Goal: Check status: Check status

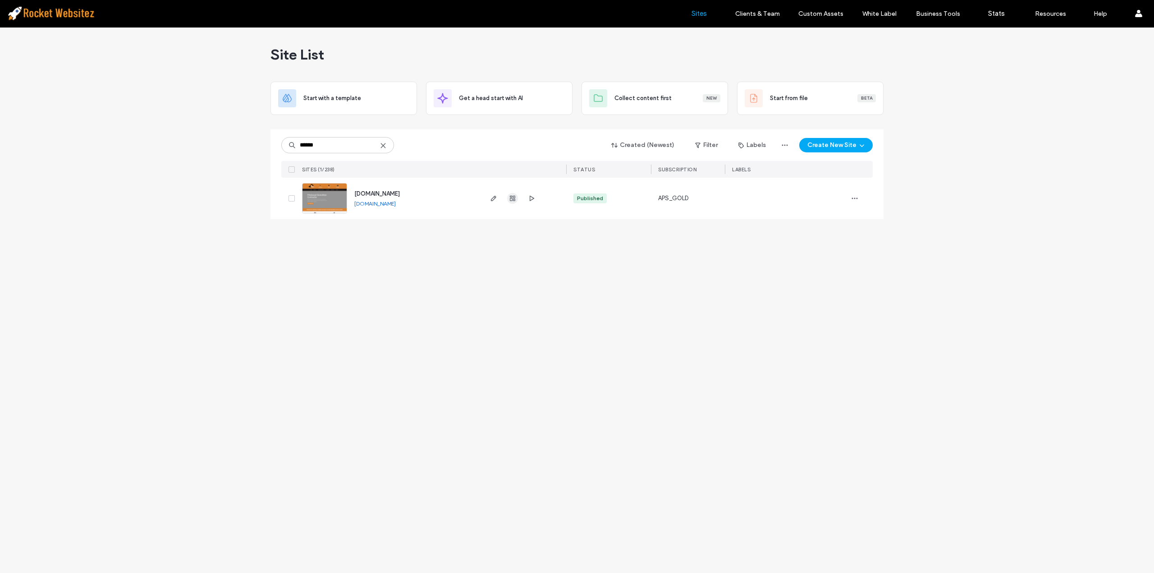
type input "******"
click at [510, 198] on use "button" at bounding box center [512, 198] width 5 height 5
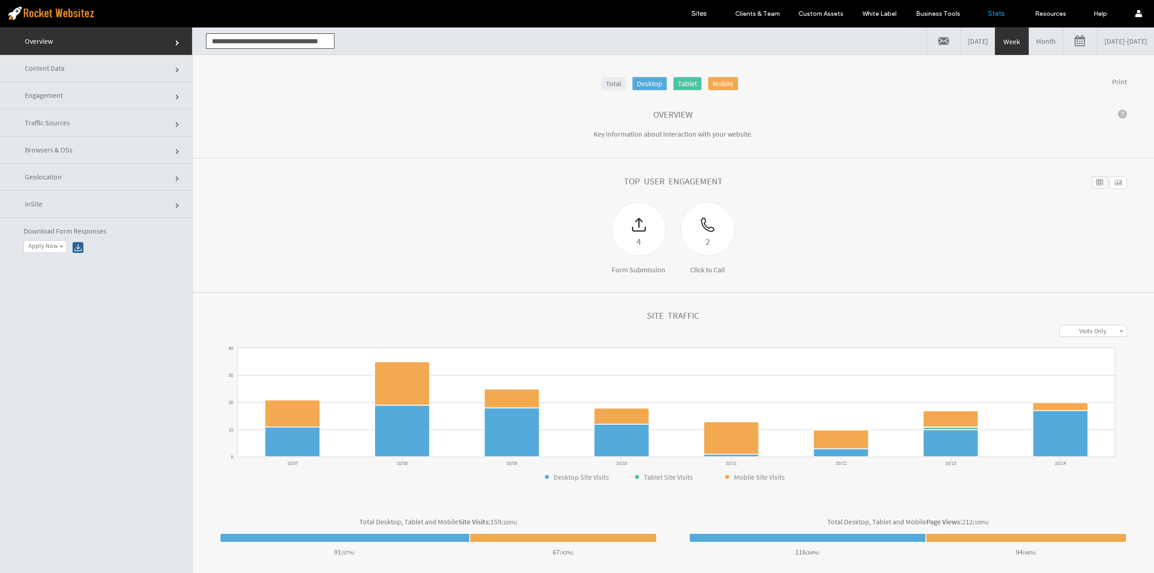
click at [1098, 46] on link "[DATE] - [DATE]" at bounding box center [1126, 40] width 56 height 27
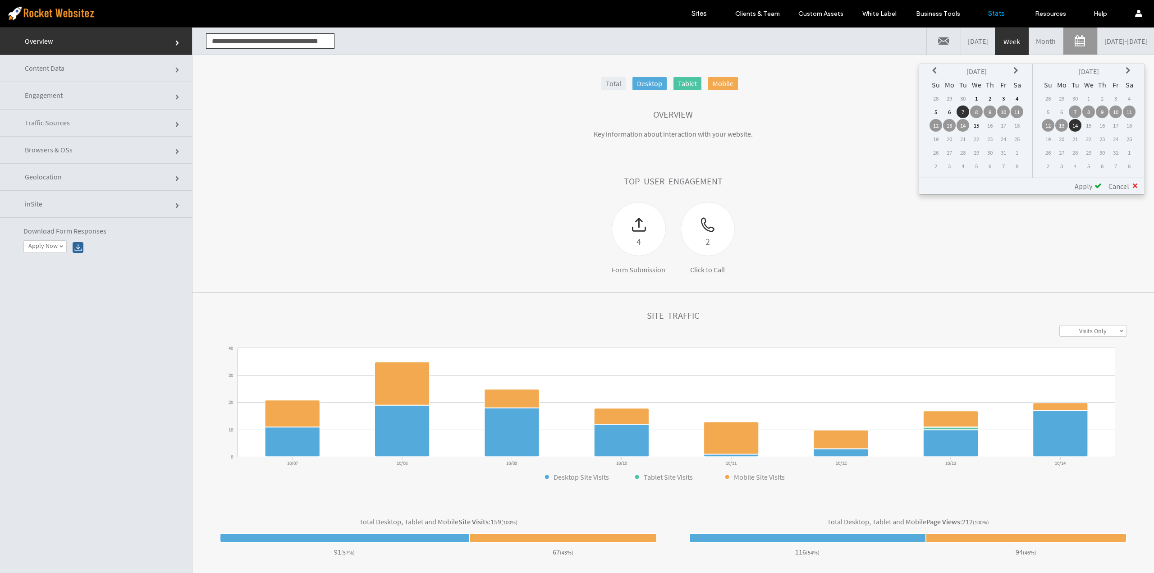
click at [936, 67] on icon at bounding box center [935, 70] width 7 height 7
click at [949, 95] on td "1" at bounding box center [949, 98] width 13 height 13
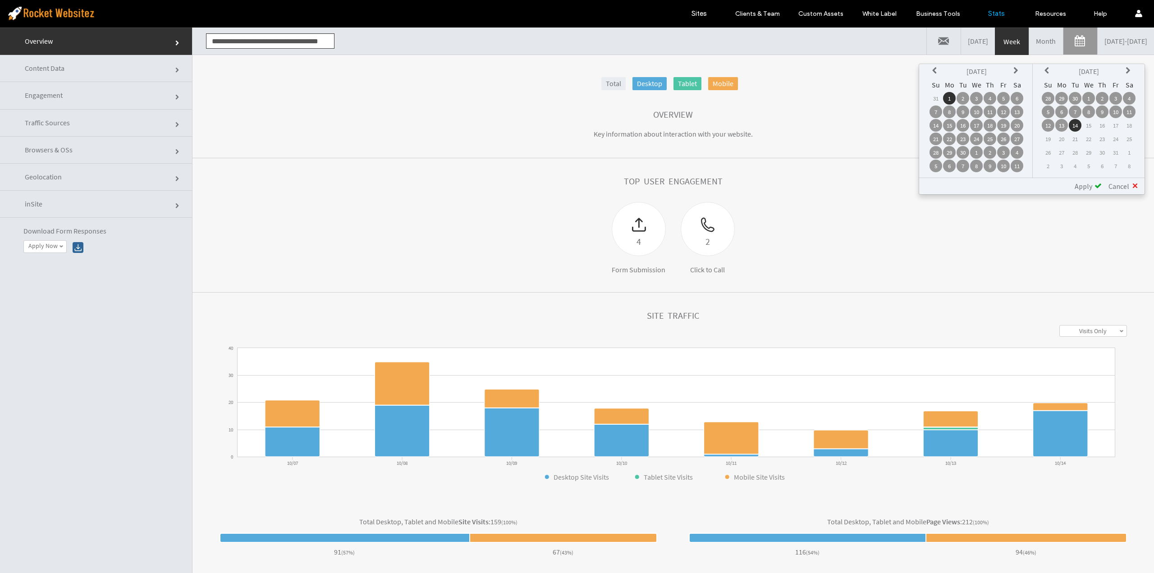
click at [963, 154] on td "30" at bounding box center [963, 152] width 13 height 13
click at [947, 96] on td "1" at bounding box center [949, 98] width 13 height 13
click at [965, 151] on td "30" at bounding box center [963, 152] width 13 height 13
click at [950, 96] on td "1" at bounding box center [949, 98] width 13 height 13
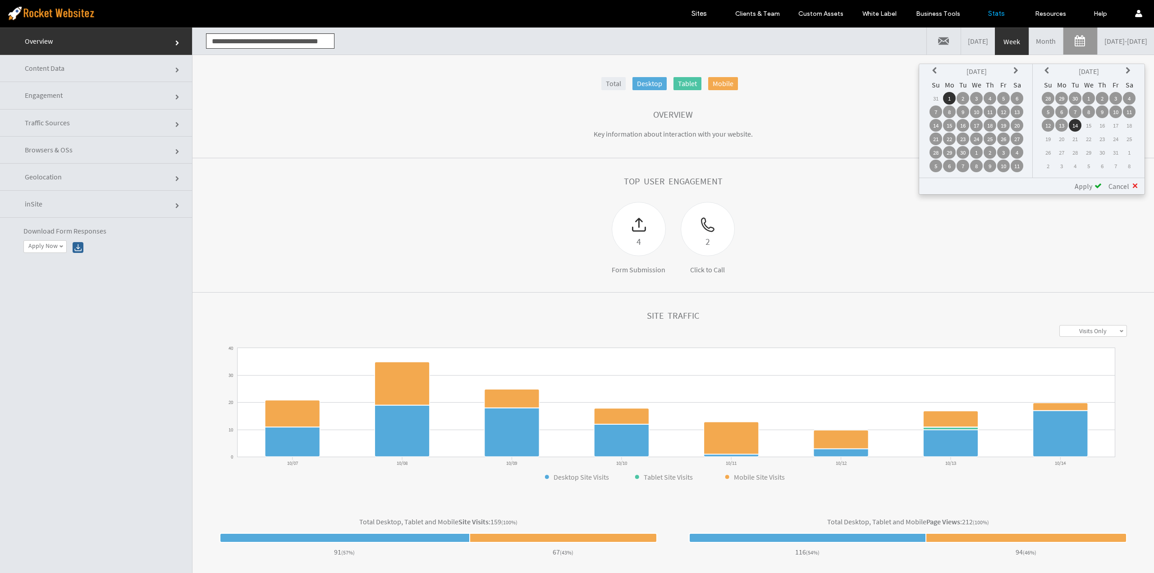
click at [962, 153] on td "30" at bounding box center [963, 152] width 13 height 13
click at [949, 98] on td "1" at bounding box center [949, 98] width 13 height 13
click at [1046, 69] on icon at bounding box center [1048, 70] width 7 height 7
click at [1072, 151] on td "30" at bounding box center [1075, 152] width 13 height 13
click at [1083, 188] on span "Apply" at bounding box center [1084, 186] width 18 height 9
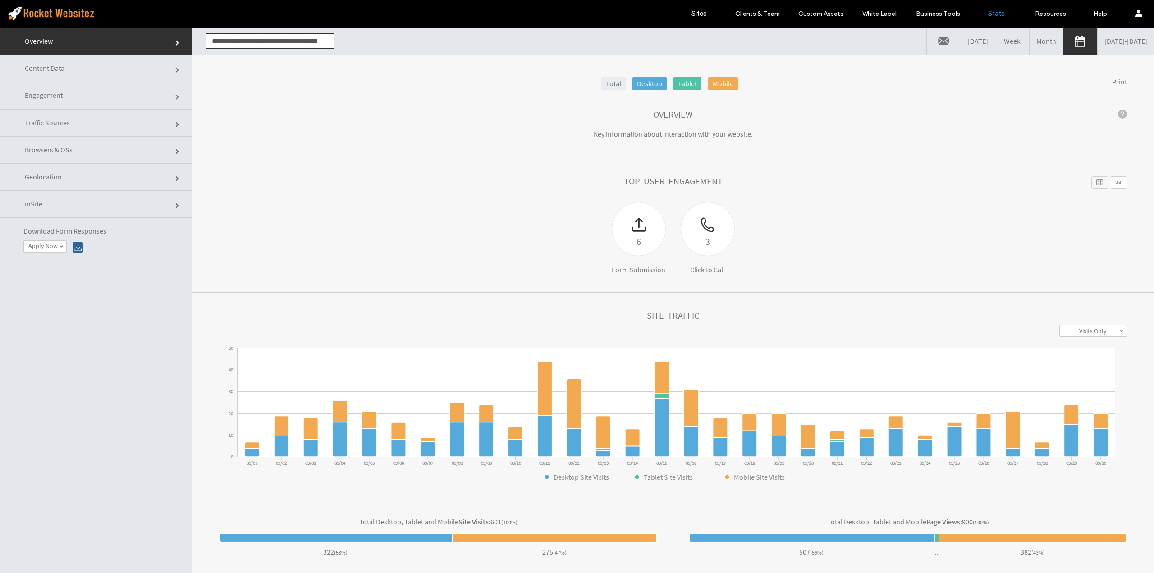
click at [284, 42] on input "**********" at bounding box center [270, 40] width 128 height 15
type input "*"
click at [693, 13] on label "Sites" at bounding box center [699, 13] width 15 height 8
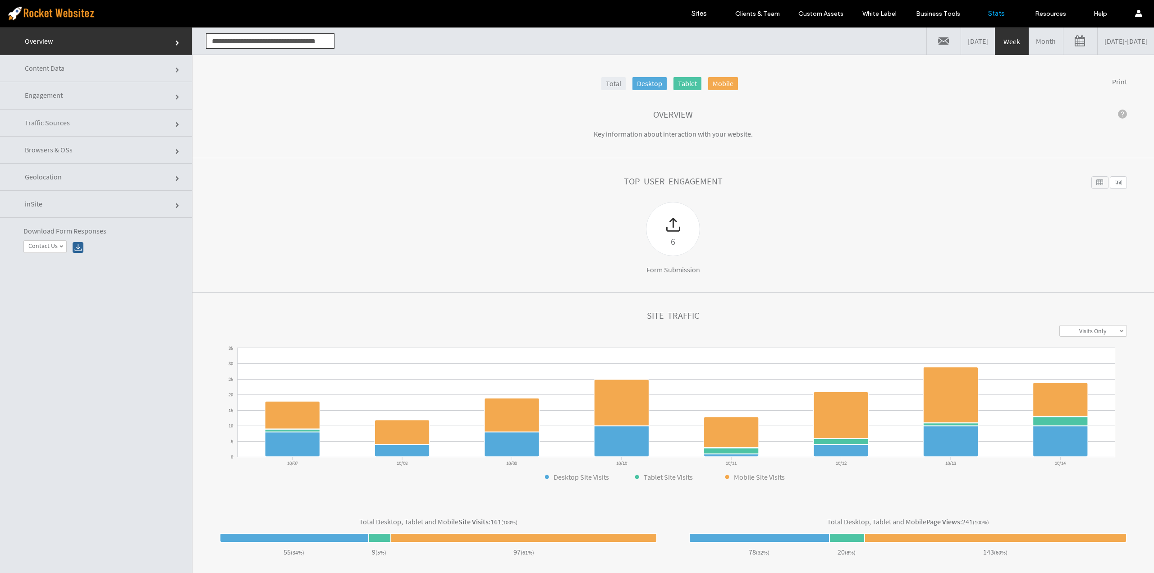
click at [1098, 44] on link "[DATE] - [DATE]" at bounding box center [1126, 40] width 56 height 27
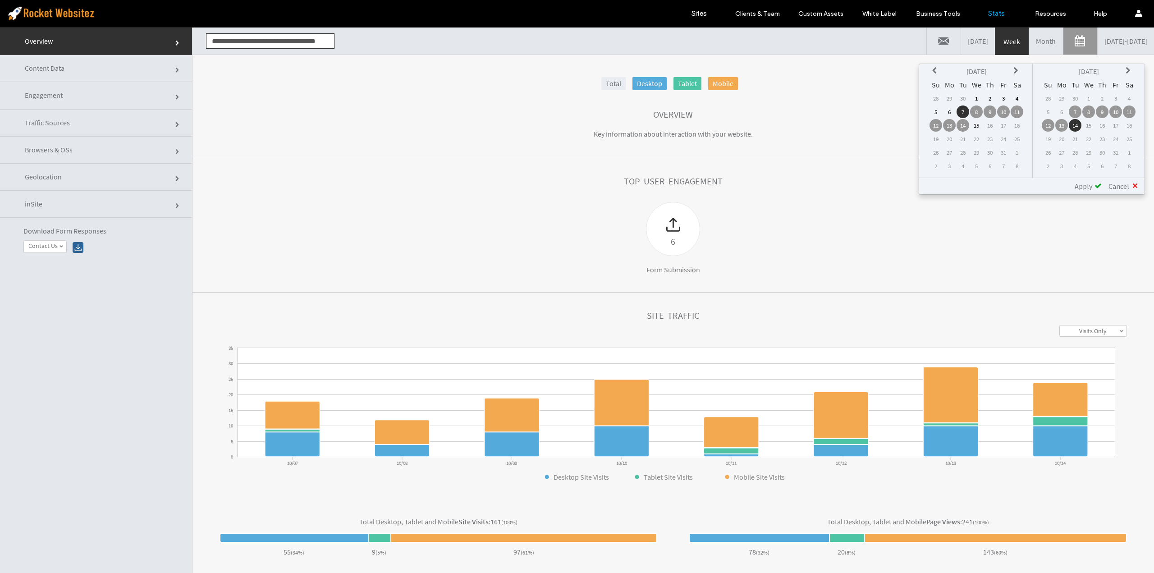
click at [940, 71] on th at bounding box center [936, 71] width 13 height 13
click at [949, 98] on td "1" at bounding box center [949, 98] width 13 height 13
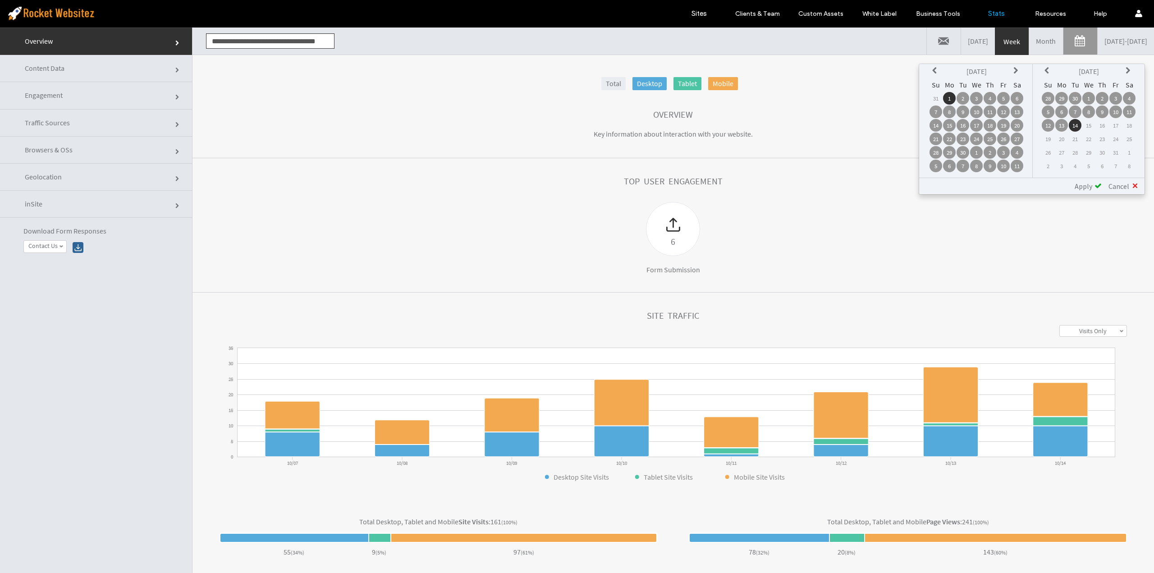
click at [1053, 69] on th at bounding box center [1048, 71] width 13 height 13
click at [1073, 153] on td "30" at bounding box center [1075, 152] width 13 height 13
click at [1095, 189] on div "Apply" at bounding box center [1085, 186] width 34 height 9
